Goal: Register for event/course: Sign up to attend an event or enroll in a course

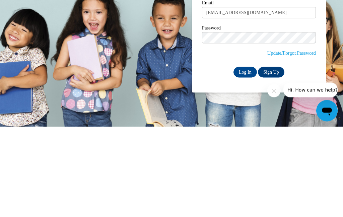
type input "[EMAIL_ADDRESS][DOMAIN_NAME]"
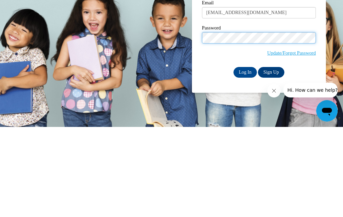
click at [245, 157] on input "Log In" at bounding box center [245, 162] width 23 height 11
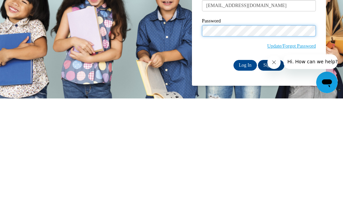
click at [245, 179] on input "Log In" at bounding box center [245, 184] width 23 height 11
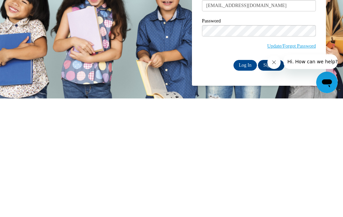
click at [299, 162] on link "Update/Forgot Password" at bounding box center [292, 164] width 49 height 5
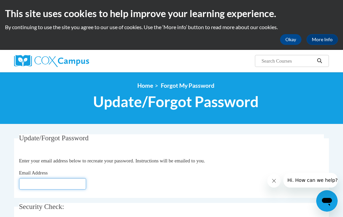
click at [62, 181] on input "Email Address" at bounding box center [52, 183] width 67 height 11
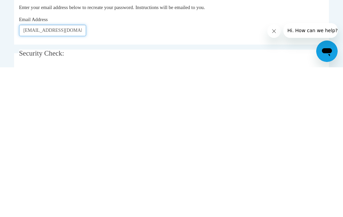
scroll to position [14, 0]
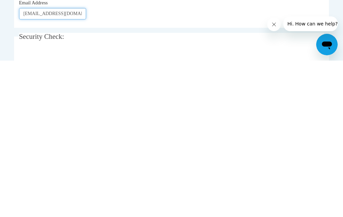
type input "Peckatl@chipfalls.org"
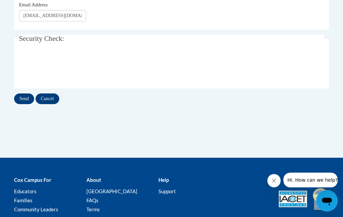
scroll to position [168, 0]
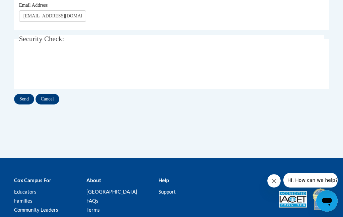
click at [27, 94] on input "Send" at bounding box center [24, 99] width 20 height 11
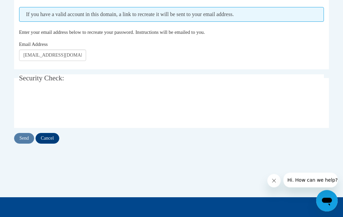
scroll to position [147, 0]
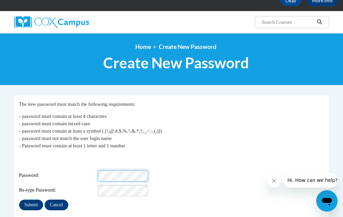
scroll to position [39, 0]
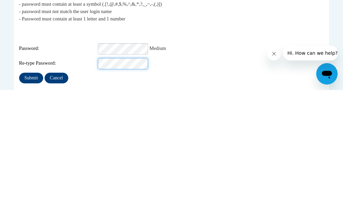
click at [31, 200] on input "Submit" at bounding box center [31, 205] width 24 height 11
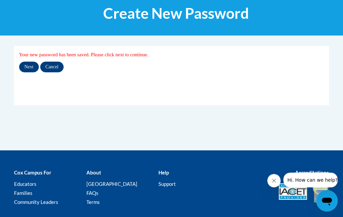
scroll to position [89, 0]
click at [26, 66] on input "Next" at bounding box center [29, 67] width 20 height 11
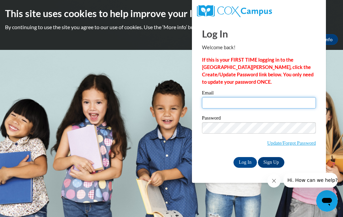
click at [232, 106] on input "Email" at bounding box center [259, 102] width 114 height 11
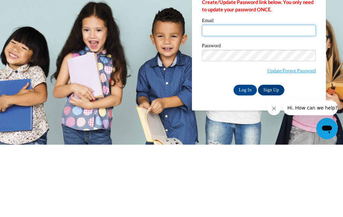
type input "j"
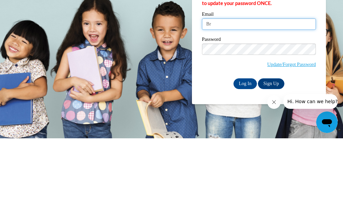
type input "B"
type input "Peckatl@chipfalls.org"
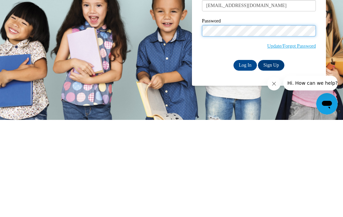
click at [245, 157] on input "Log In" at bounding box center [245, 162] width 23 height 11
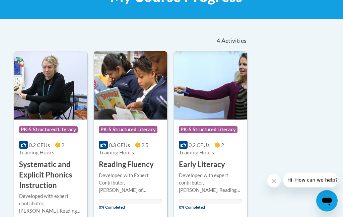
scroll to position [123, 0]
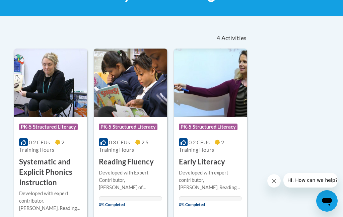
click at [35, 172] on h3 "Systematic and Explicit Phonics Instruction" at bounding box center [50, 172] width 63 height 31
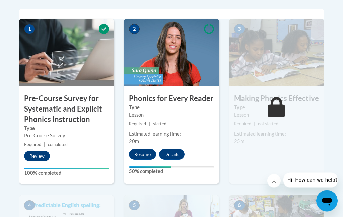
scroll to position [232, 0]
click at [143, 152] on button "Resume" at bounding box center [142, 154] width 27 height 11
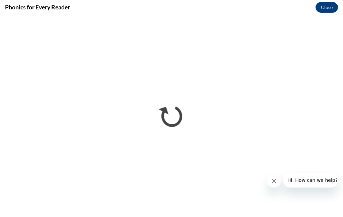
scroll to position [0, 0]
click at [276, 184] on button "Close message from company" at bounding box center [274, 180] width 13 height 13
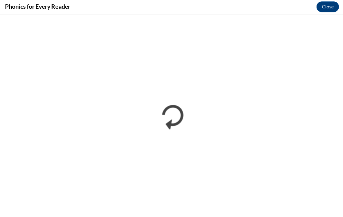
scroll to position [520, 0]
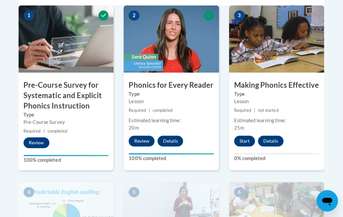
scroll to position [247, 0]
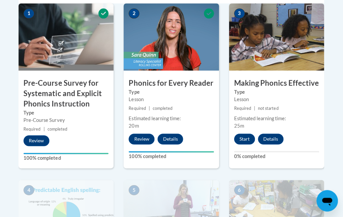
click at [245, 137] on button "Start" at bounding box center [244, 139] width 21 height 11
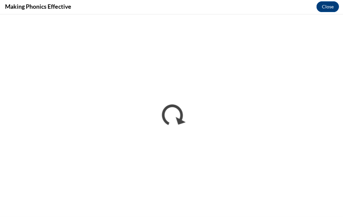
scroll to position [285, 0]
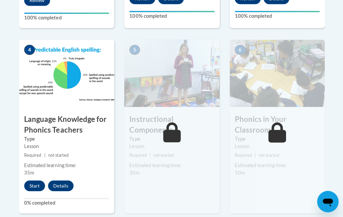
scroll to position [388, 0]
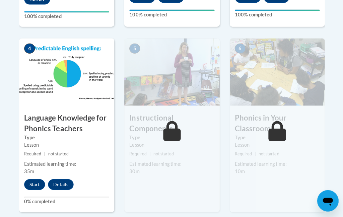
click at [34, 182] on button "Start" at bounding box center [34, 184] width 21 height 11
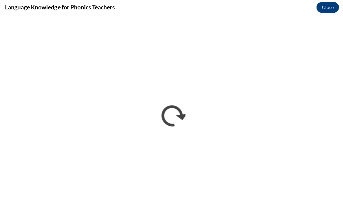
scroll to position [463, 0]
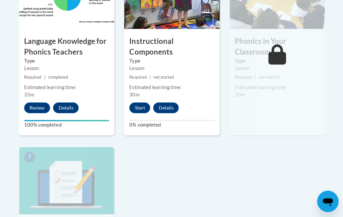
scroll to position [467, 0]
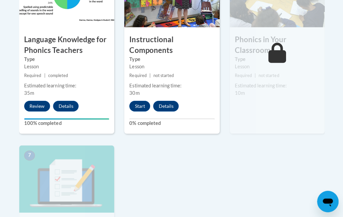
click at [276, 88] on div "Estimated learning time: 10m" at bounding box center [276, 89] width 95 height 15
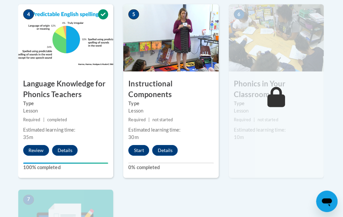
scroll to position [423, 0]
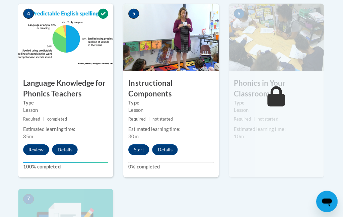
click at [134, 146] on button "Start" at bounding box center [139, 149] width 21 height 11
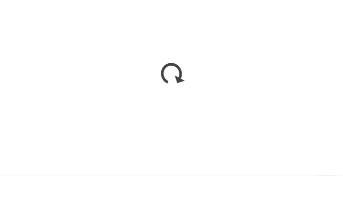
scroll to position [603, 0]
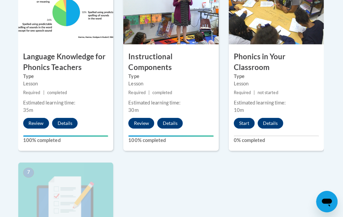
scroll to position [450, 0]
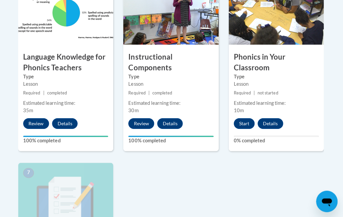
click at [248, 119] on button "Start" at bounding box center [244, 123] width 21 height 11
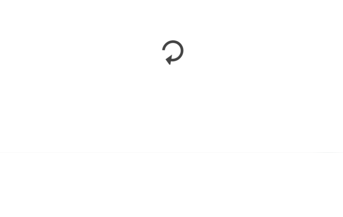
scroll to position [514, 0]
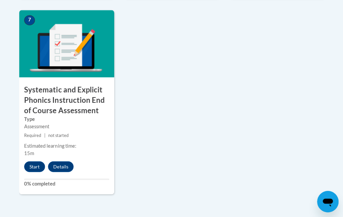
scroll to position [602, 0]
click at [31, 161] on button "Start" at bounding box center [34, 166] width 21 height 11
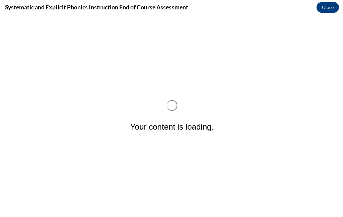
scroll to position [0, 0]
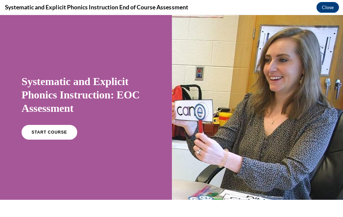
click at [36, 136] on link "START COURSE" at bounding box center [49, 132] width 56 height 15
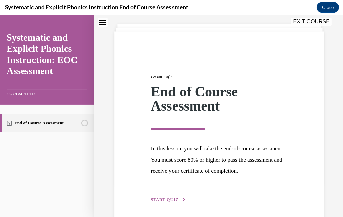
scroll to position [34, 0]
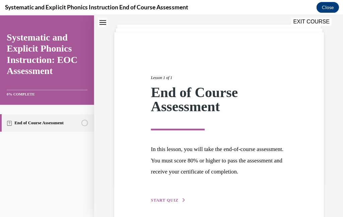
click at [154, 199] on span "START QUIZ" at bounding box center [164, 199] width 27 height 5
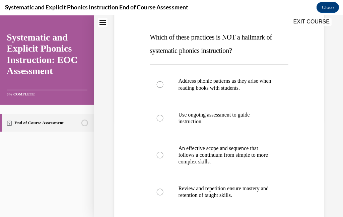
scroll to position [99, 0]
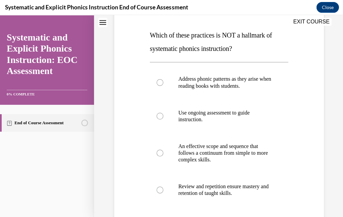
click at [152, 80] on div at bounding box center [219, 83] width 138 height 34
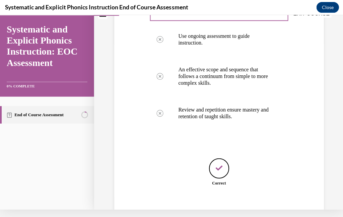
scroll to position [172, 0]
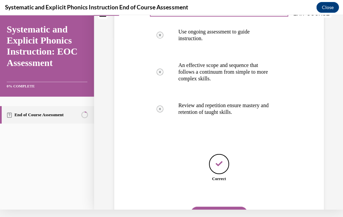
click at [210, 208] on button "NEXT" at bounding box center [218, 213] width 57 height 13
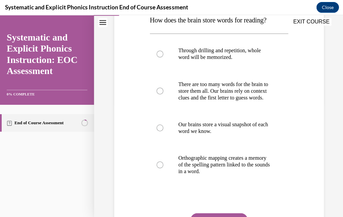
scroll to position [115, 0]
click at [156, 174] on div at bounding box center [219, 164] width 138 height 40
click at [193, 217] on button "SUBMIT" at bounding box center [218, 219] width 57 height 13
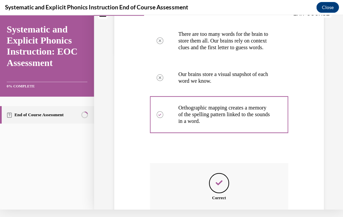
scroll to position [205, 0]
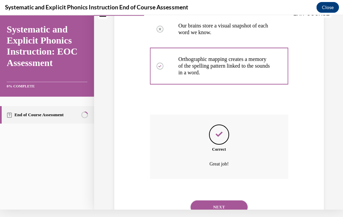
click at [206, 208] on button "NEXT" at bounding box center [218, 206] width 57 height 13
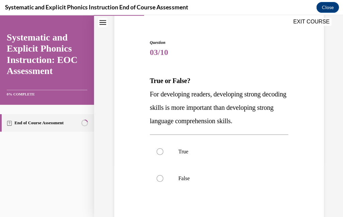
scroll to position [74, 0]
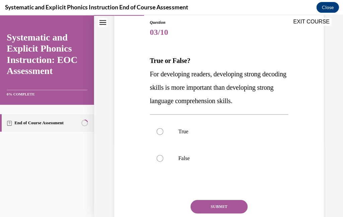
click at [161, 162] on div at bounding box center [159, 158] width 7 height 7
click at [206, 213] on button "SUBMIT" at bounding box center [218, 206] width 57 height 13
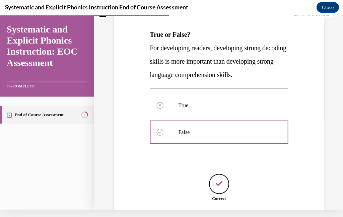
scroll to position [125, 0]
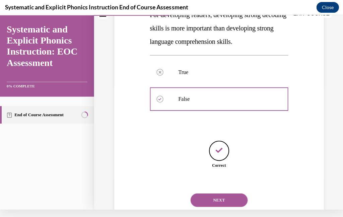
click at [210, 206] on button "NEXT" at bounding box center [218, 199] width 57 height 13
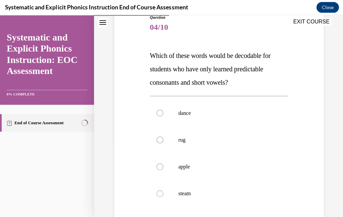
scroll to position [83, 0]
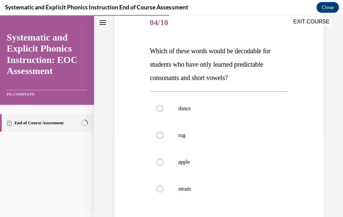
click at [158, 195] on div at bounding box center [219, 188] width 138 height 27
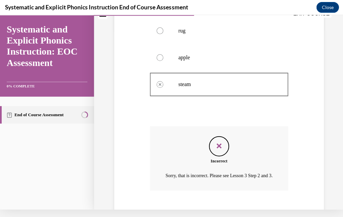
scroll to position [192, 0]
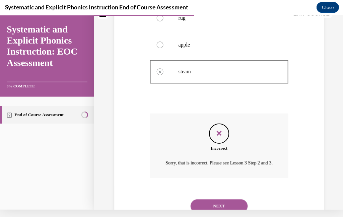
click at [205, 206] on button "NEXT" at bounding box center [218, 205] width 57 height 13
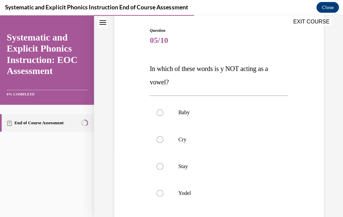
scroll to position [69, 0]
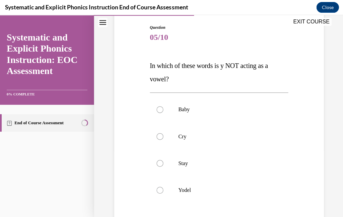
click at [158, 188] on div at bounding box center [159, 189] width 7 height 7
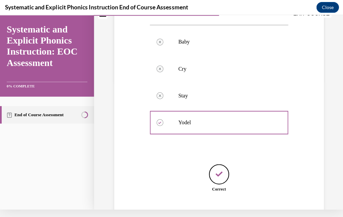
scroll to position [138, 0]
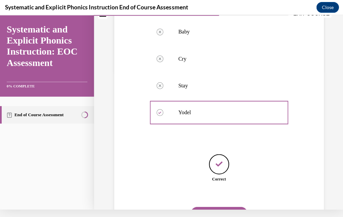
click at [211, 207] on button "NEXT" at bounding box center [218, 213] width 57 height 13
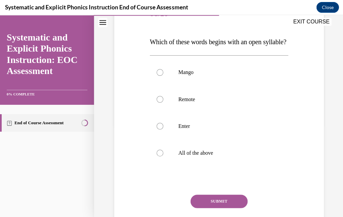
scroll to position [106, 0]
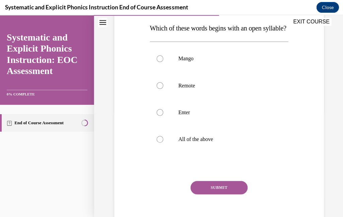
click at [154, 151] on div at bounding box center [219, 139] width 138 height 27
click at [207, 194] on button "SUBMIT" at bounding box center [218, 187] width 57 height 13
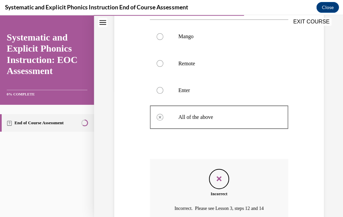
scroll to position [171, 0]
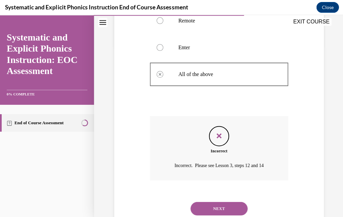
click at [209, 214] on button "NEXT" at bounding box center [218, 207] width 57 height 13
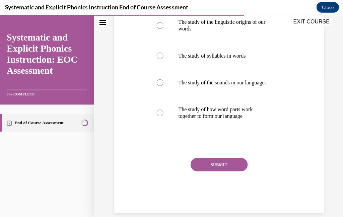
scroll to position [143, 0]
click at [161, 116] on div at bounding box center [159, 112] width 7 height 7
click at [206, 171] on button "SUBMIT" at bounding box center [218, 163] width 57 height 13
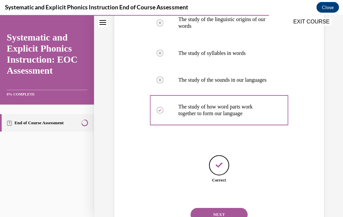
scroll to position [171, 0]
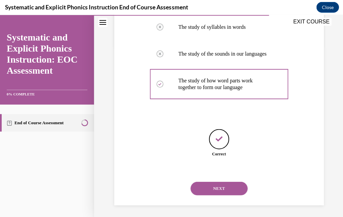
click at [206, 181] on button "NEXT" at bounding box center [218, 187] width 57 height 13
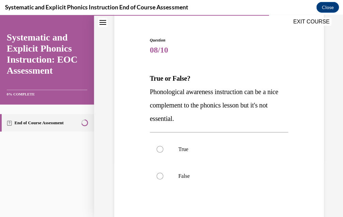
scroll to position [62, 0]
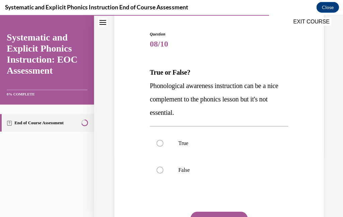
click at [164, 173] on div at bounding box center [219, 169] width 138 height 27
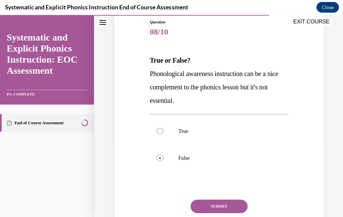
scroll to position [74, 0]
click at [213, 205] on button "SUBMIT" at bounding box center [218, 205] width 57 height 13
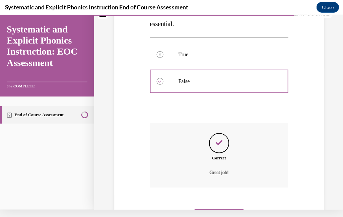
scroll to position [171, 0]
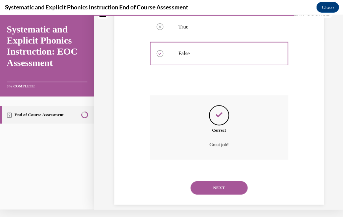
click at [220, 180] on button "NEXT" at bounding box center [218, 186] width 57 height 13
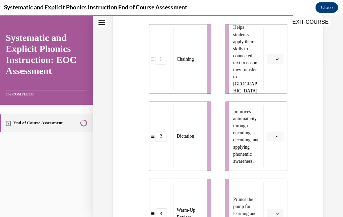
scroll to position [154, 0]
click at [272, 54] on button "button" at bounding box center [275, 59] width 16 height 10
click at [269, 100] on div "2" at bounding box center [274, 100] width 17 height 13
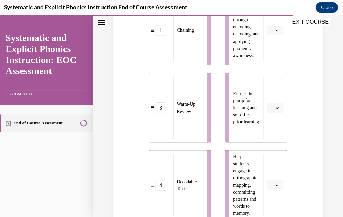
scroll to position [260, 0]
click at [272, 111] on button "button" at bounding box center [275, 107] width 16 height 10
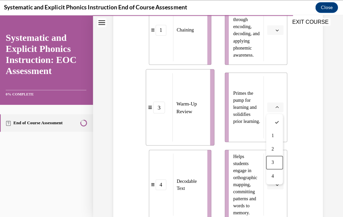
click at [270, 164] on div "3" at bounding box center [274, 162] width 17 height 13
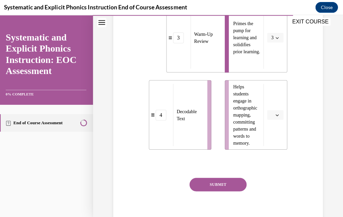
scroll to position [329, 0]
click at [277, 119] on button "button" at bounding box center [275, 115] width 16 height 10
click at [276, 183] on div "4" at bounding box center [274, 183] width 17 height 13
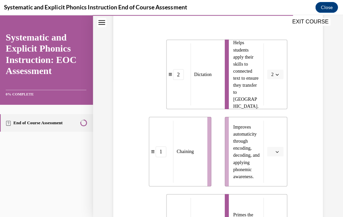
scroll to position [138, 0]
click at [275, 153] on span "button" at bounding box center [276, 151] width 5 height 5
click at [272, 98] on span "1" at bounding box center [272, 96] width 2 height 5
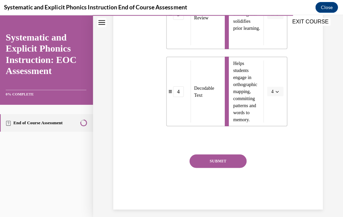
scroll to position [350, 0]
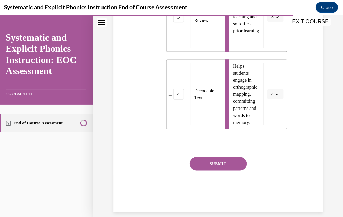
click at [207, 163] on button "SUBMIT" at bounding box center [217, 163] width 57 height 13
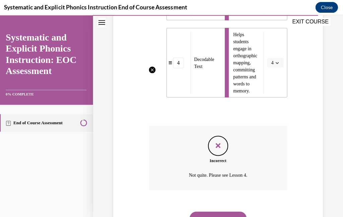
scroll to position [404, 0]
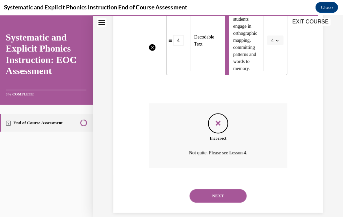
click at [215, 189] on button "NEXT" at bounding box center [217, 195] width 57 height 13
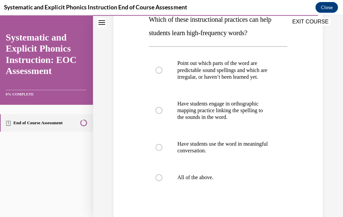
scroll to position [119, 0]
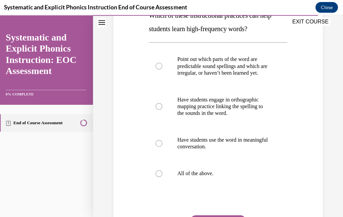
click at [157, 177] on div at bounding box center [158, 173] width 7 height 7
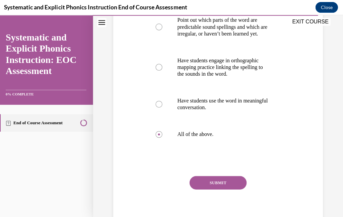
scroll to position [161, 0]
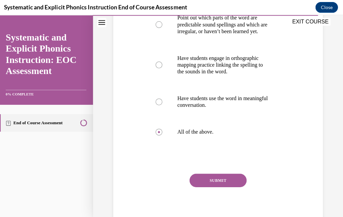
click at [214, 187] on button "SUBMIT" at bounding box center [217, 179] width 57 height 13
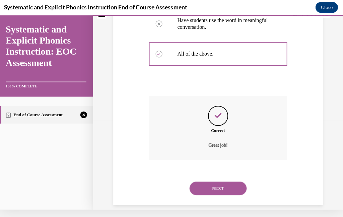
scroll to position [238, 0]
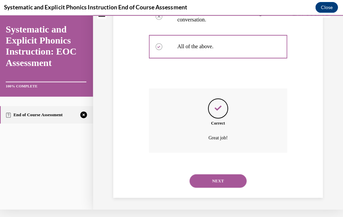
click at [202, 177] on button "NEXT" at bounding box center [217, 180] width 57 height 13
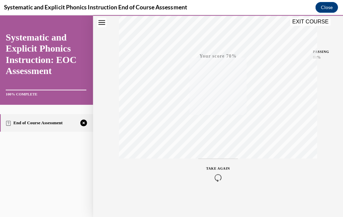
scroll to position [141, 0]
click at [216, 175] on icon "button" at bounding box center [218, 176] width 24 height 7
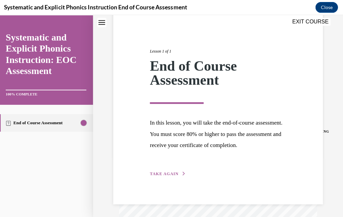
scroll to position [60, 0]
click at [155, 176] on button "TAKE AGAIN" at bounding box center [168, 174] width 36 height 6
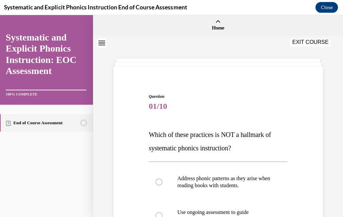
scroll to position [0, 0]
click at [315, 31] on link "Home" at bounding box center [217, 25] width 249 height 20
click at [308, 44] on button "EXIT COURSE" at bounding box center [310, 42] width 40 height 8
